Goal: Find specific page/section: Find specific page/section

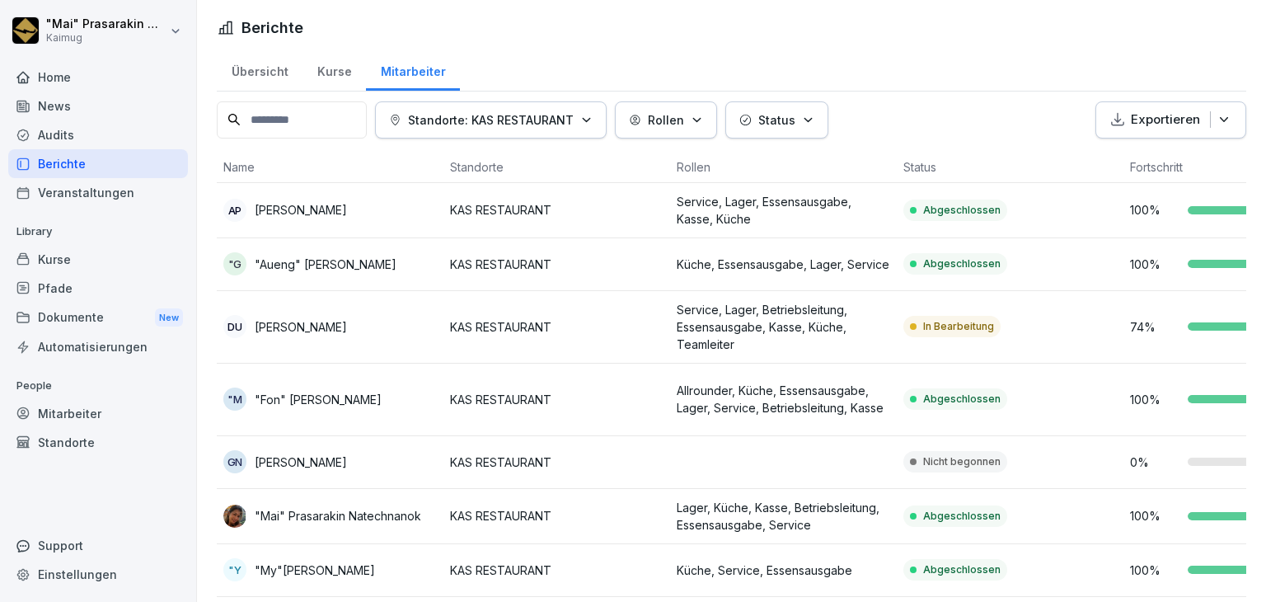
click at [265, 73] on div "Übersicht" at bounding box center [260, 70] width 86 height 42
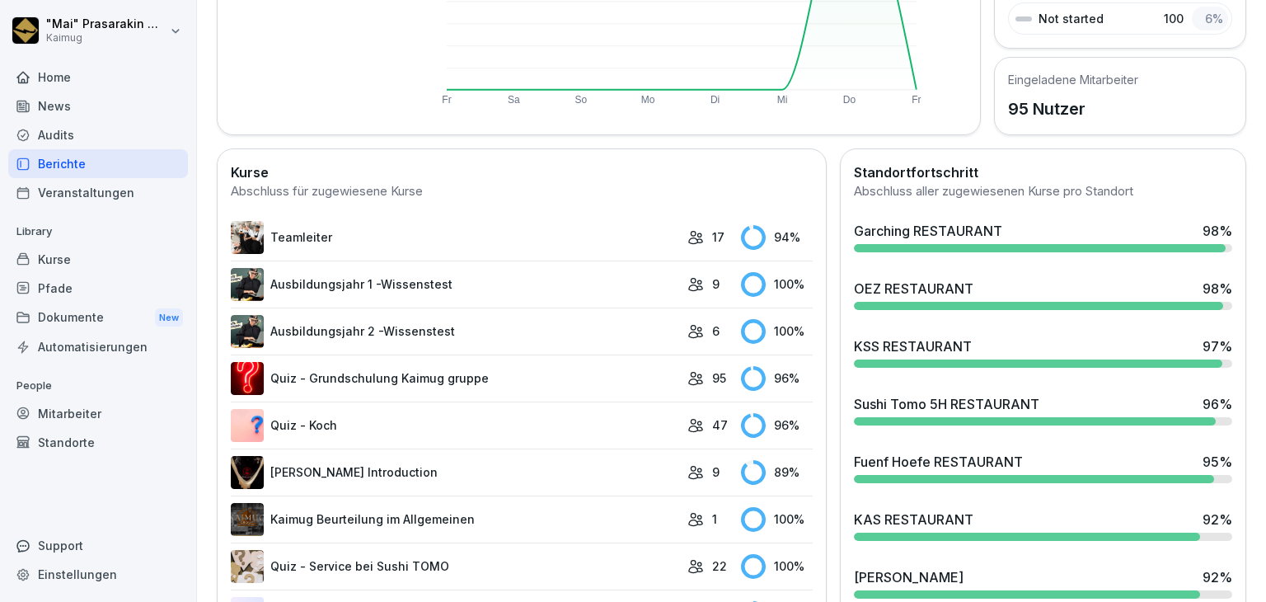
scroll to position [412, 0]
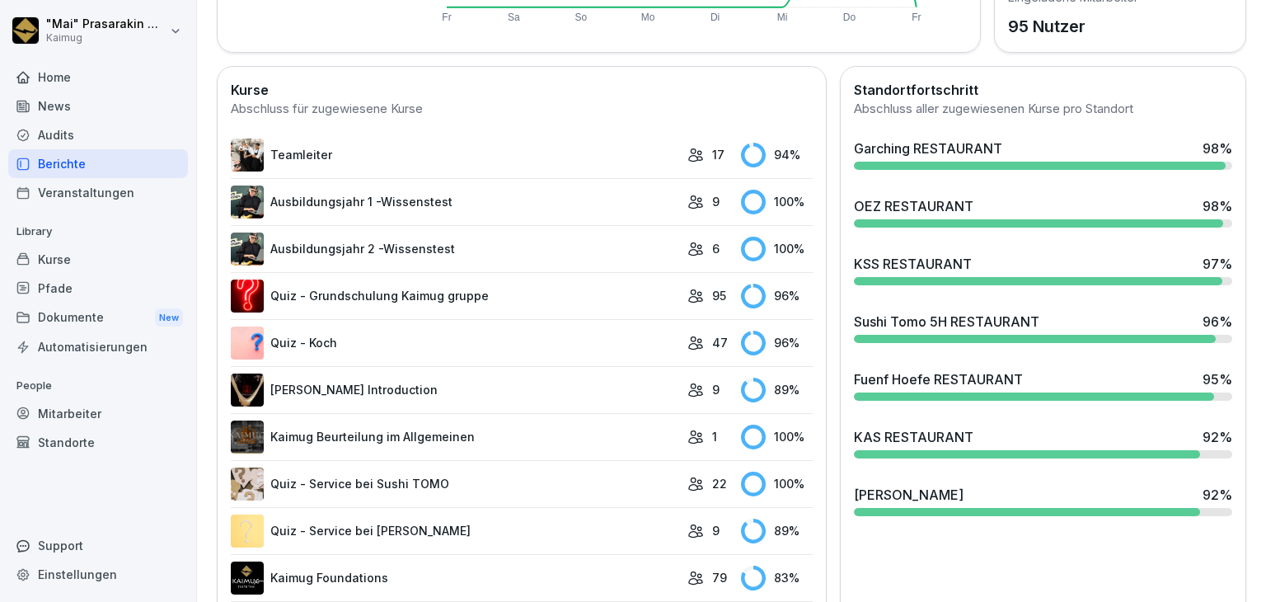
click at [899, 427] on div "KAS RESTAURANT" at bounding box center [914, 437] width 120 height 20
